Goal: Task Accomplishment & Management: Manage account settings

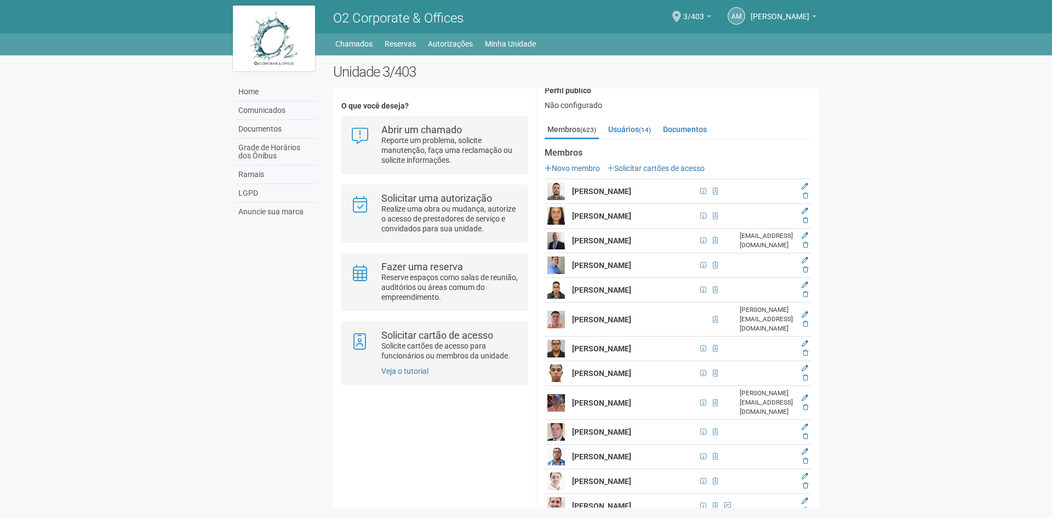
scroll to position [110, 0]
click at [875, 218] on body "Aguarde... O2 Corporate & Offices AM [PERSON_NAME] [PERSON_NAME] [PERSON_NAME][…" at bounding box center [526, 259] width 1052 height 518
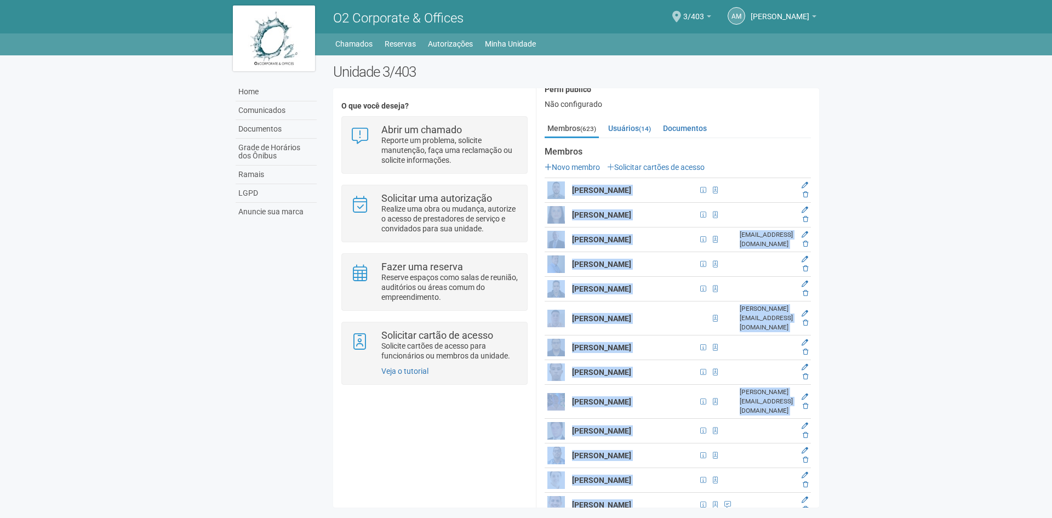
click at [875, 218] on body "Aguarde... O2 Corporate & Offices AM [PERSON_NAME] [PERSON_NAME] [PERSON_NAME][…" at bounding box center [526, 259] width 1052 height 518
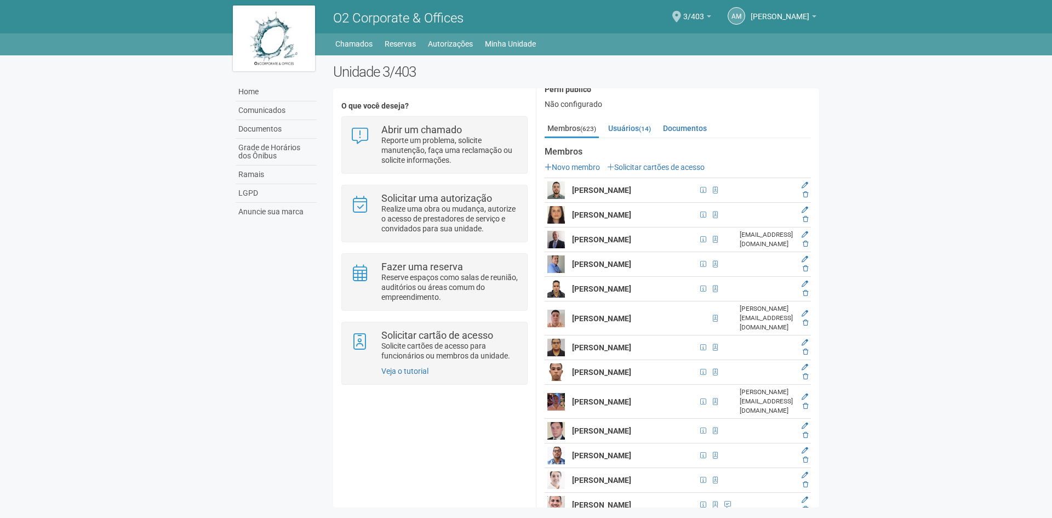
click at [856, 88] on body "Aguarde... O2 Corporate & Offices AM [PERSON_NAME] [PERSON_NAME] [PERSON_NAME][…" at bounding box center [526, 259] width 1052 height 518
click at [582, 169] on link "Novo membro" at bounding box center [572, 167] width 55 height 9
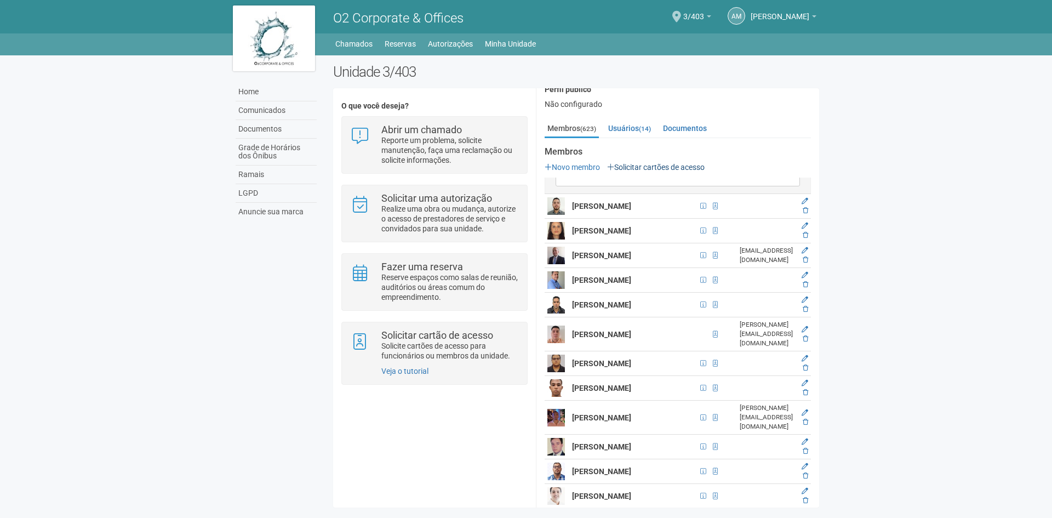
scroll to position [0, 0]
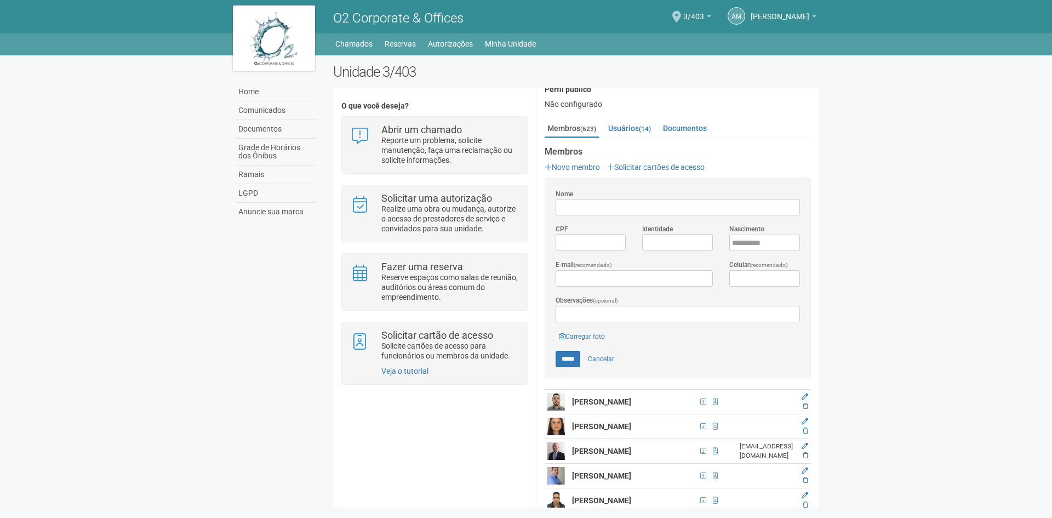
click at [879, 254] on body "Aguarde... O2 Corporate & Offices AM [PERSON_NAME] [PERSON_NAME] [PERSON_NAME][…" at bounding box center [526, 259] width 1052 height 518
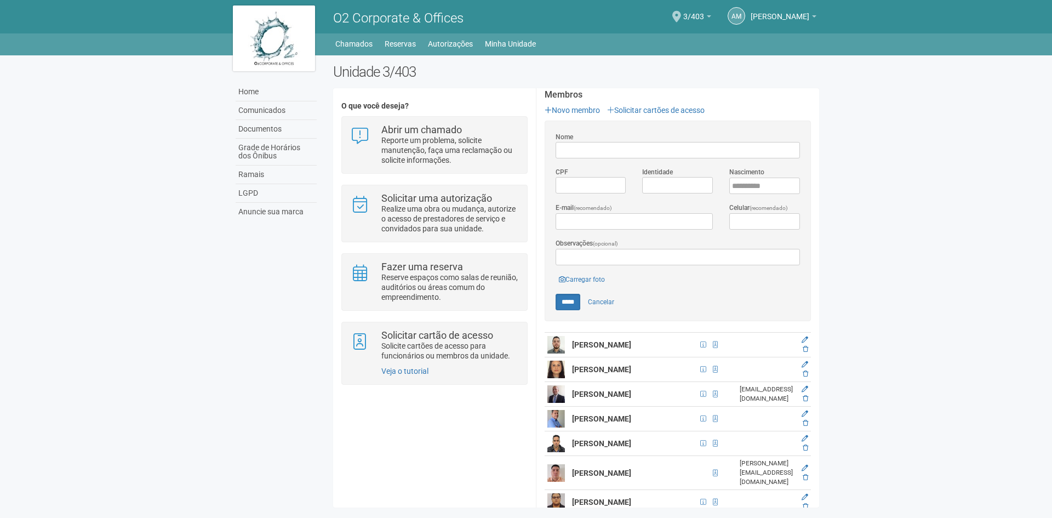
scroll to position [879, 0]
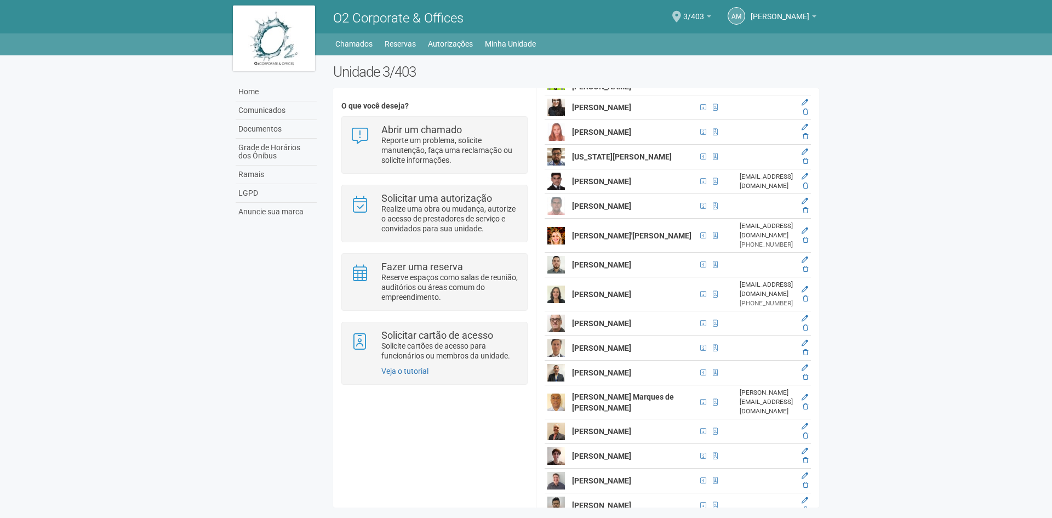
click at [896, 276] on body "Aguarde... O2 Corporate & Offices AM [PERSON_NAME] [PERSON_NAME] [PERSON_NAME][…" at bounding box center [526, 259] width 1052 height 518
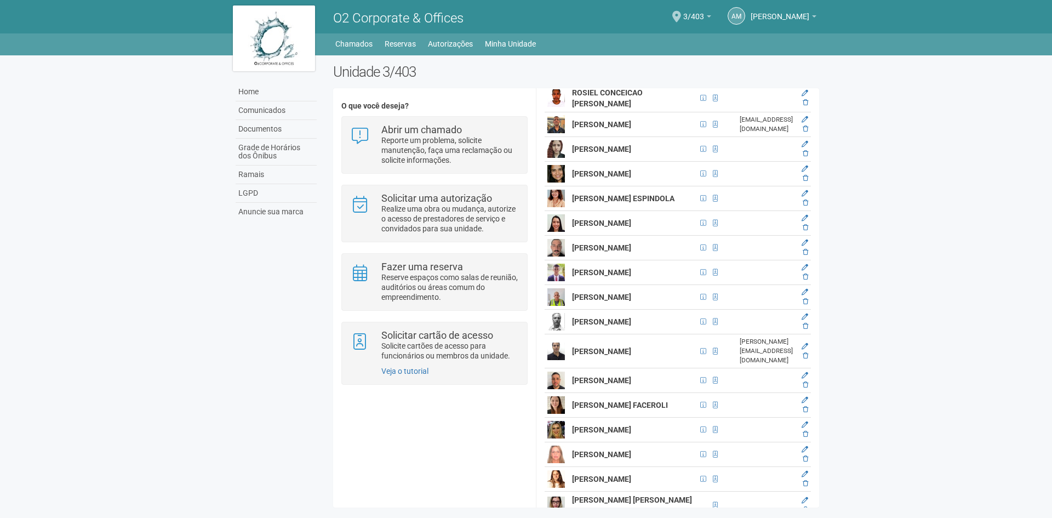
scroll to position [1916, 0]
